Goal: Information Seeking & Learning: Learn about a topic

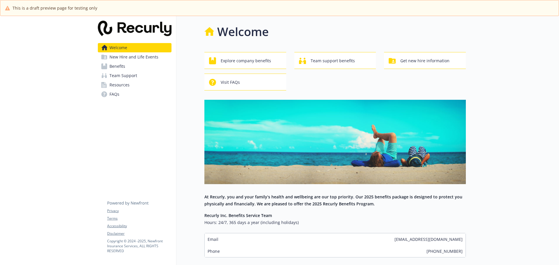
click at [139, 58] on span "New Hire and Life Events" at bounding box center [133, 56] width 49 height 9
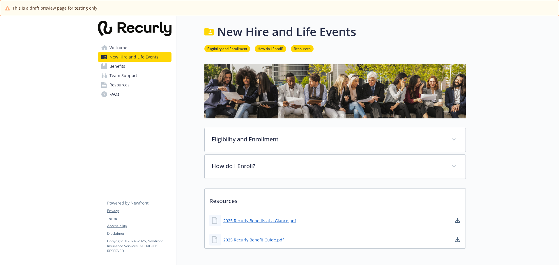
click at [139, 65] on link "Benefits" at bounding box center [135, 66] width 74 height 9
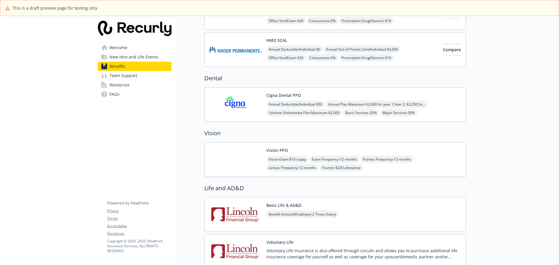
scroll to position [436, 0]
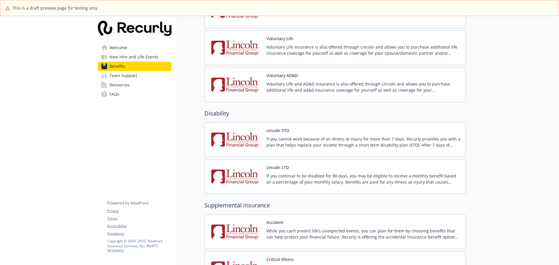
click at [236, 138] on img at bounding box center [235, 139] width 52 height 25
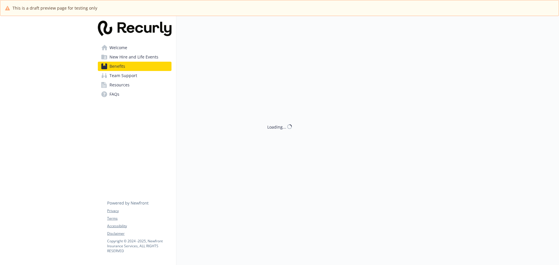
scroll to position [436, 0]
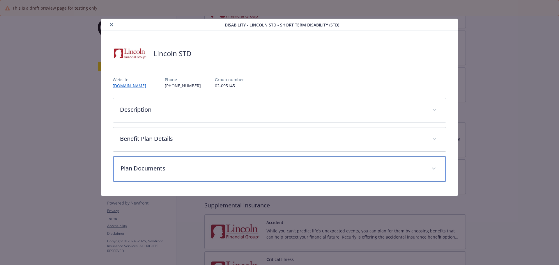
click at [259, 166] on p "Plan Documents" at bounding box center [272, 168] width 304 height 9
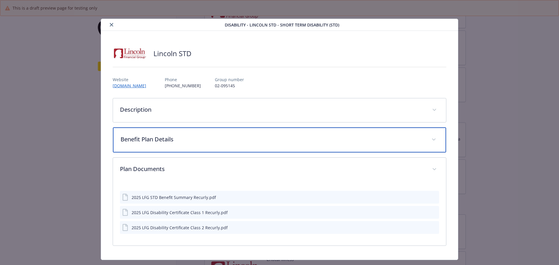
click at [264, 136] on p "Benefit Plan Details" at bounding box center [272, 139] width 304 height 9
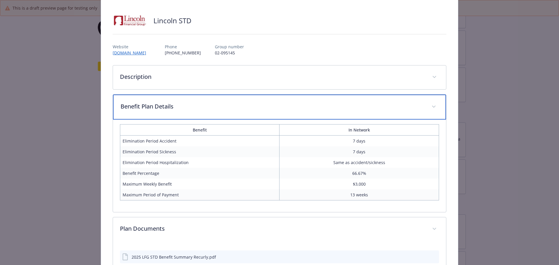
scroll to position [58, 0]
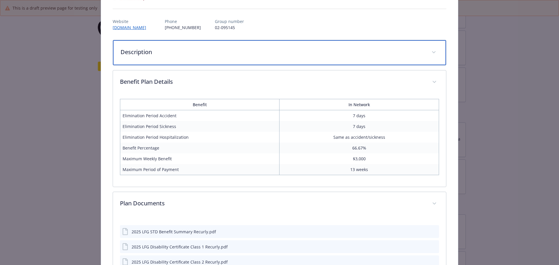
click at [263, 55] on p "Description" at bounding box center [272, 52] width 304 height 9
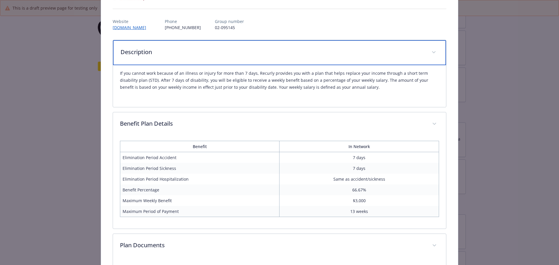
scroll to position [0, 0]
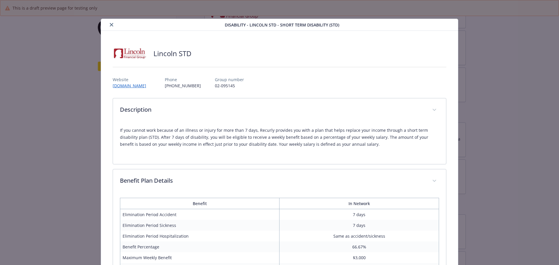
click at [108, 24] on button "close" at bounding box center [111, 24] width 7 height 7
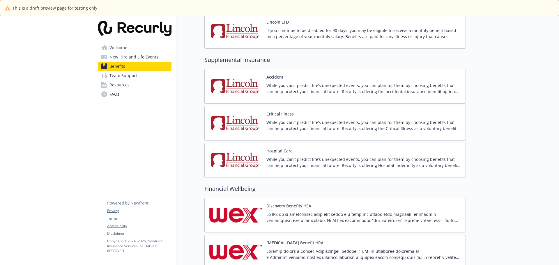
click at [246, 82] on img at bounding box center [235, 86] width 52 height 25
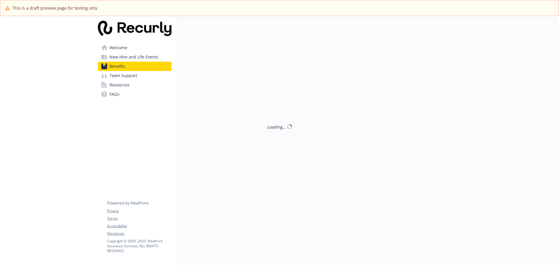
scroll to position [582, 0]
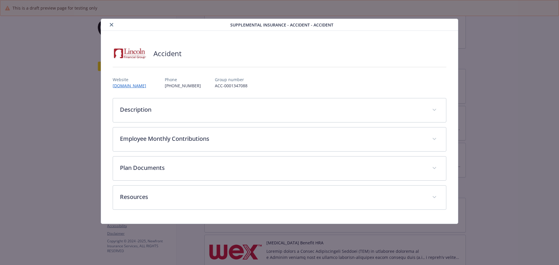
click at [249, 183] on div "Description While you can’t predict life’s unexpected events, you can plan for …" at bounding box center [280, 154] width 334 height 112
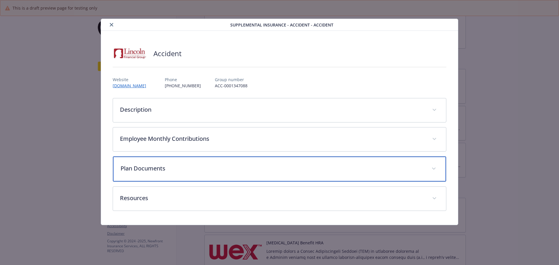
click at [250, 175] on div "Plan Documents" at bounding box center [279, 169] width 333 height 25
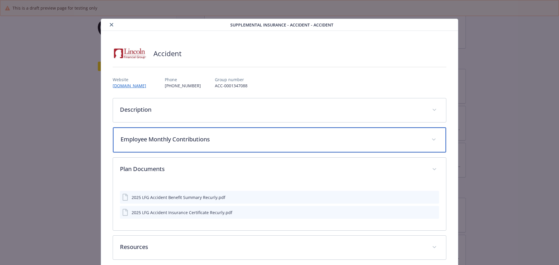
click at [259, 135] on p "Employee Monthly Contributions" at bounding box center [272, 139] width 304 height 9
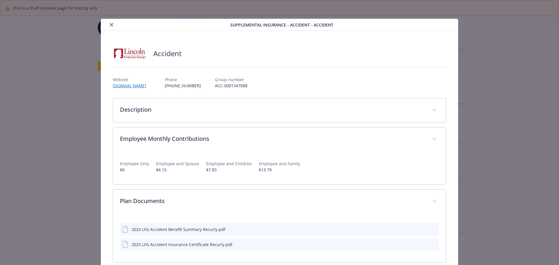
click at [111, 28] on button "close" at bounding box center [111, 24] width 7 height 7
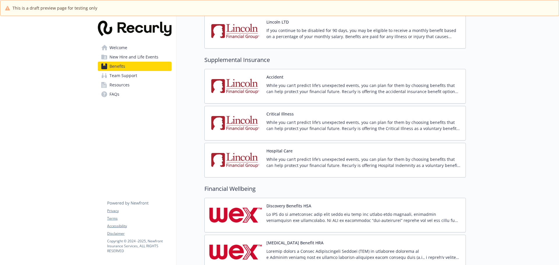
click at [304, 90] on p "While you can’t predict life’s unexpected events, you can plan for them by choo…" at bounding box center [363, 88] width 194 height 12
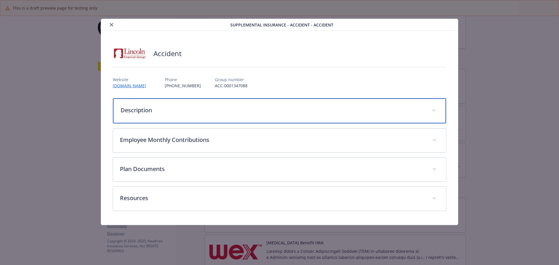
click at [141, 115] on div "Description" at bounding box center [279, 110] width 333 height 25
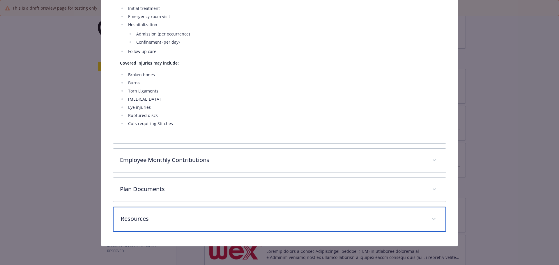
click at [230, 217] on p "Resources" at bounding box center [272, 218] width 304 height 9
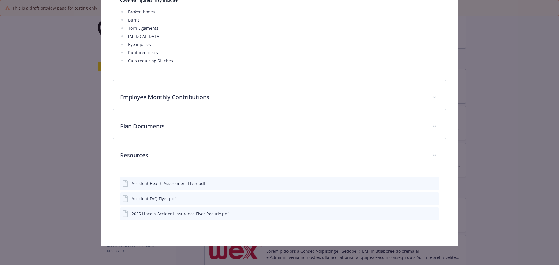
scroll to position [222, 0]
click at [553, 185] on div "Supplemental Insurance - Accident - Accident Accident Website [DOMAIN_NAME] Pho…" at bounding box center [279, 132] width 559 height 265
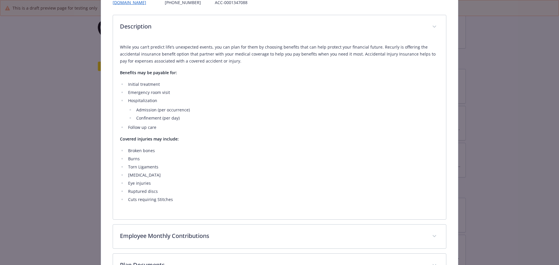
scroll to position [0, 0]
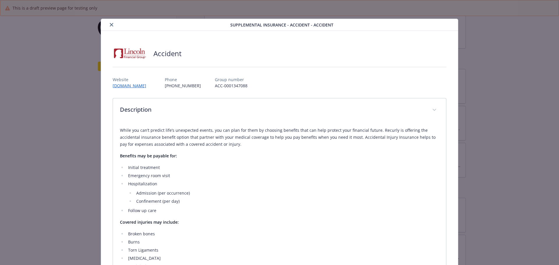
click at [111, 26] on icon "close" at bounding box center [111, 24] width 3 height 3
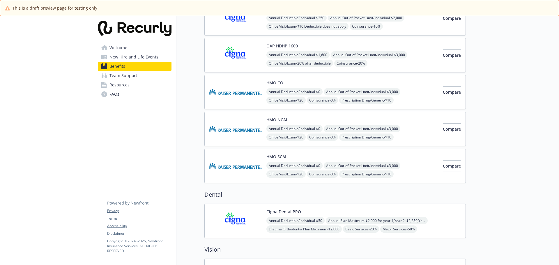
click at [138, 87] on link "Resources" at bounding box center [135, 84] width 74 height 9
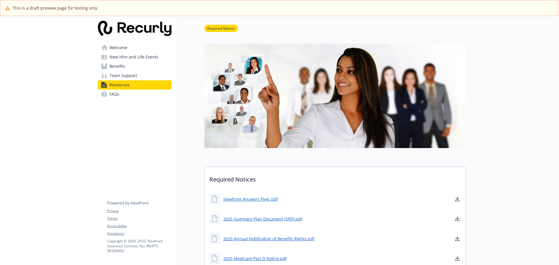
scroll to position [109, 0]
